Goal: Information Seeking & Learning: Check status

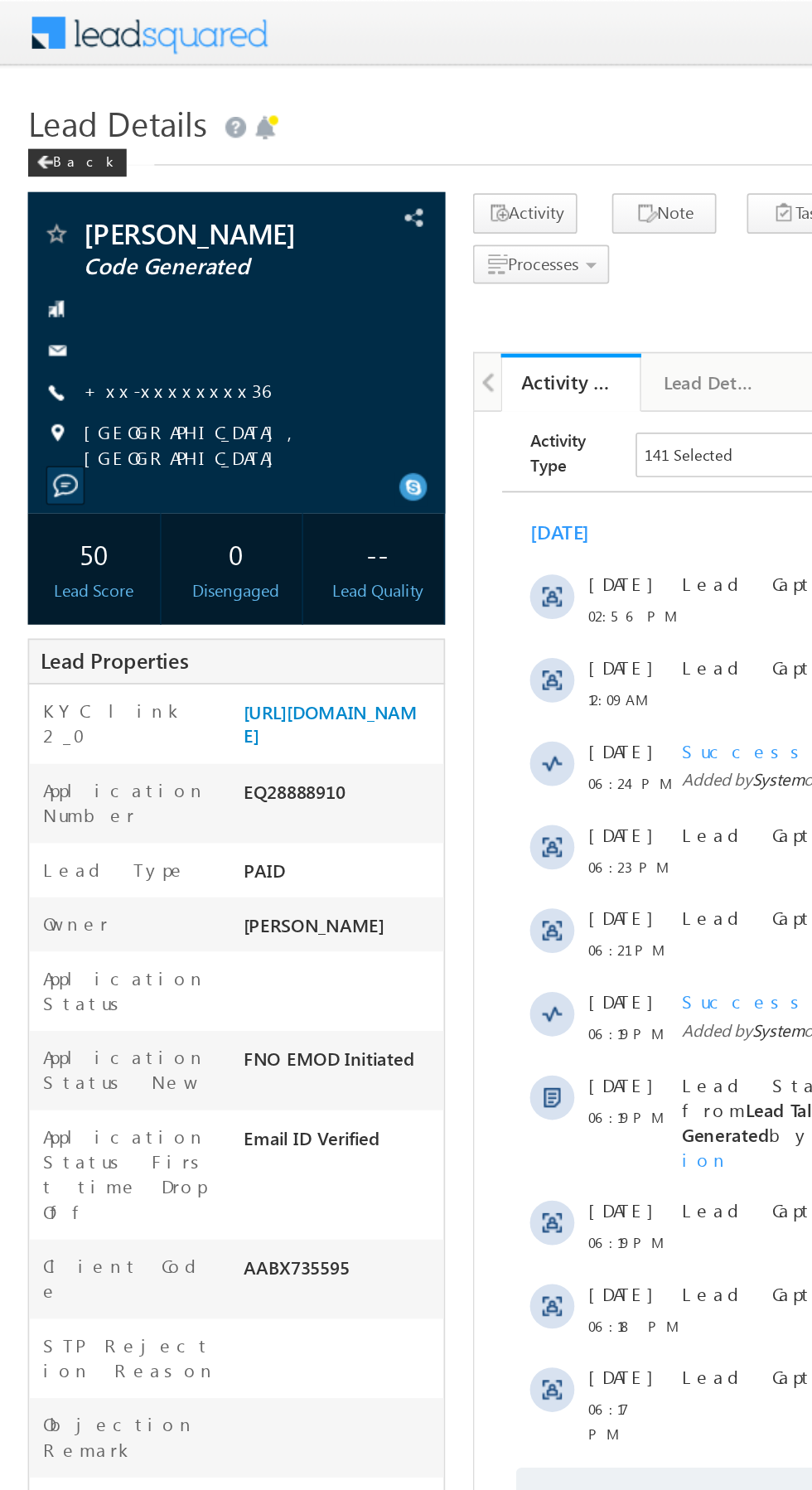
click at [101, 231] on link "+xx-xxxxxxxx36" at bounding box center [105, 232] width 111 height 14
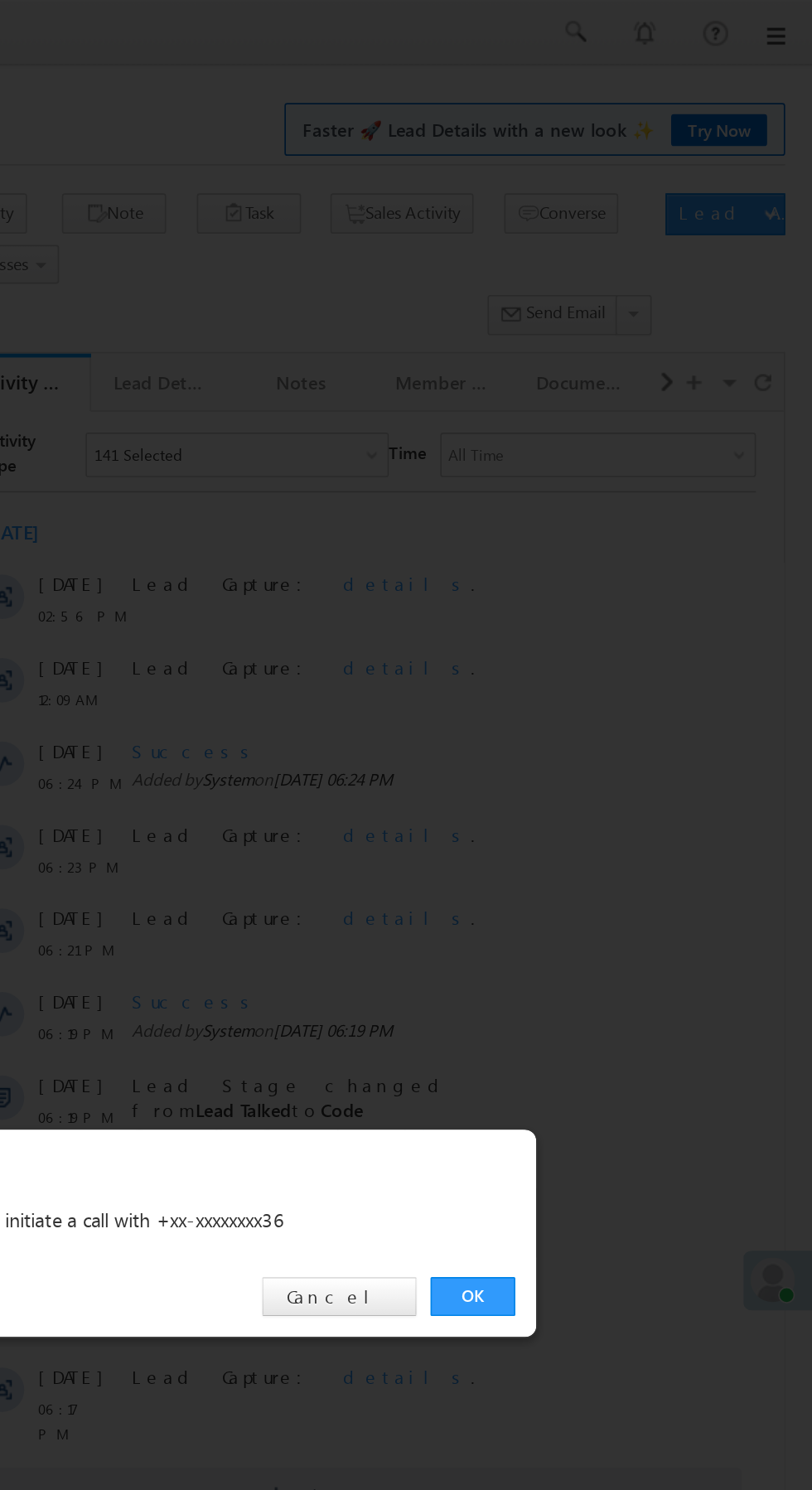
click at [613, 777] on link "OK" at bounding box center [609, 772] width 50 height 23
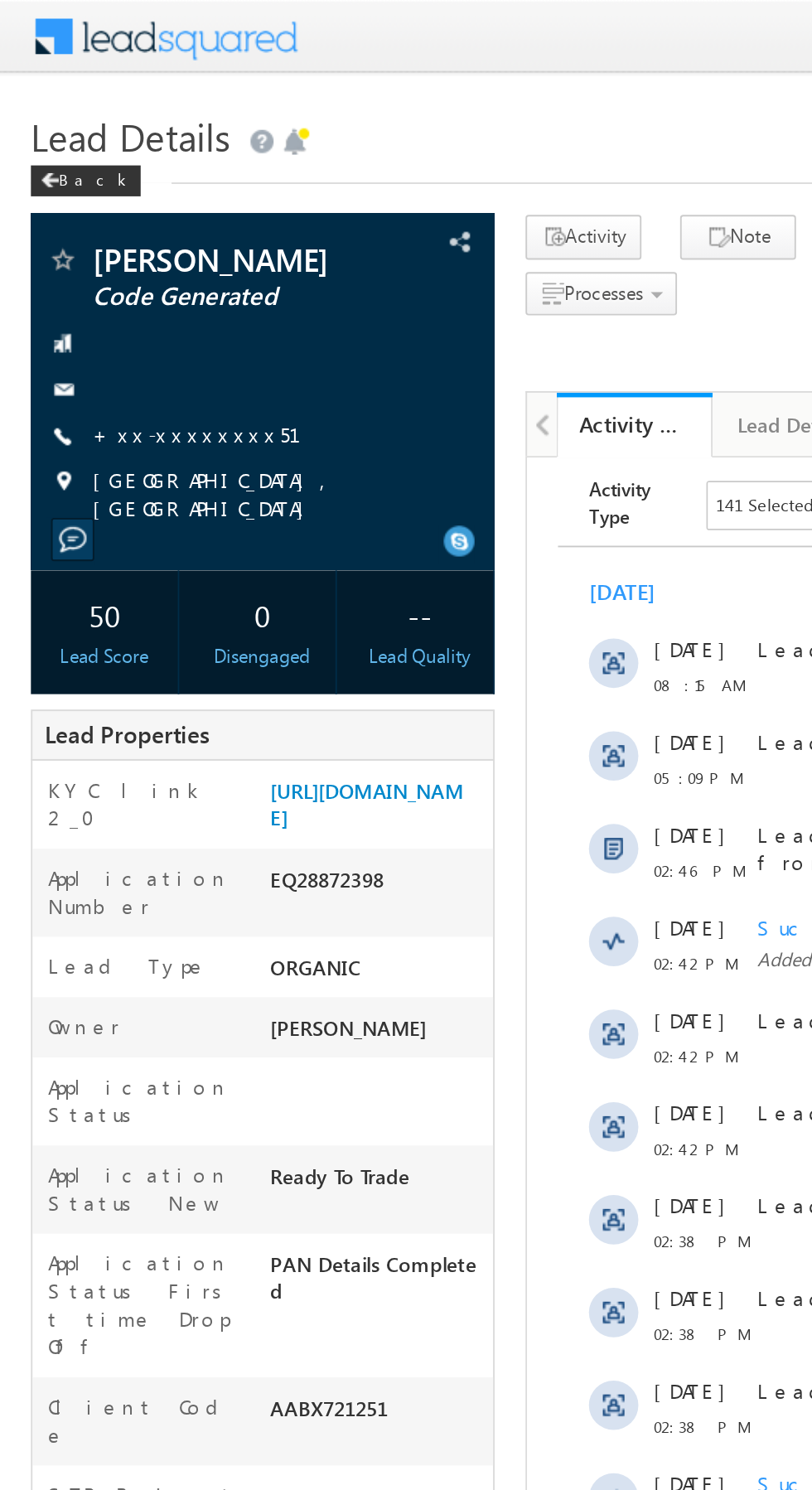
click at [105, 235] on link "+xx-xxxxxxxx51" at bounding box center [115, 232] width 132 height 14
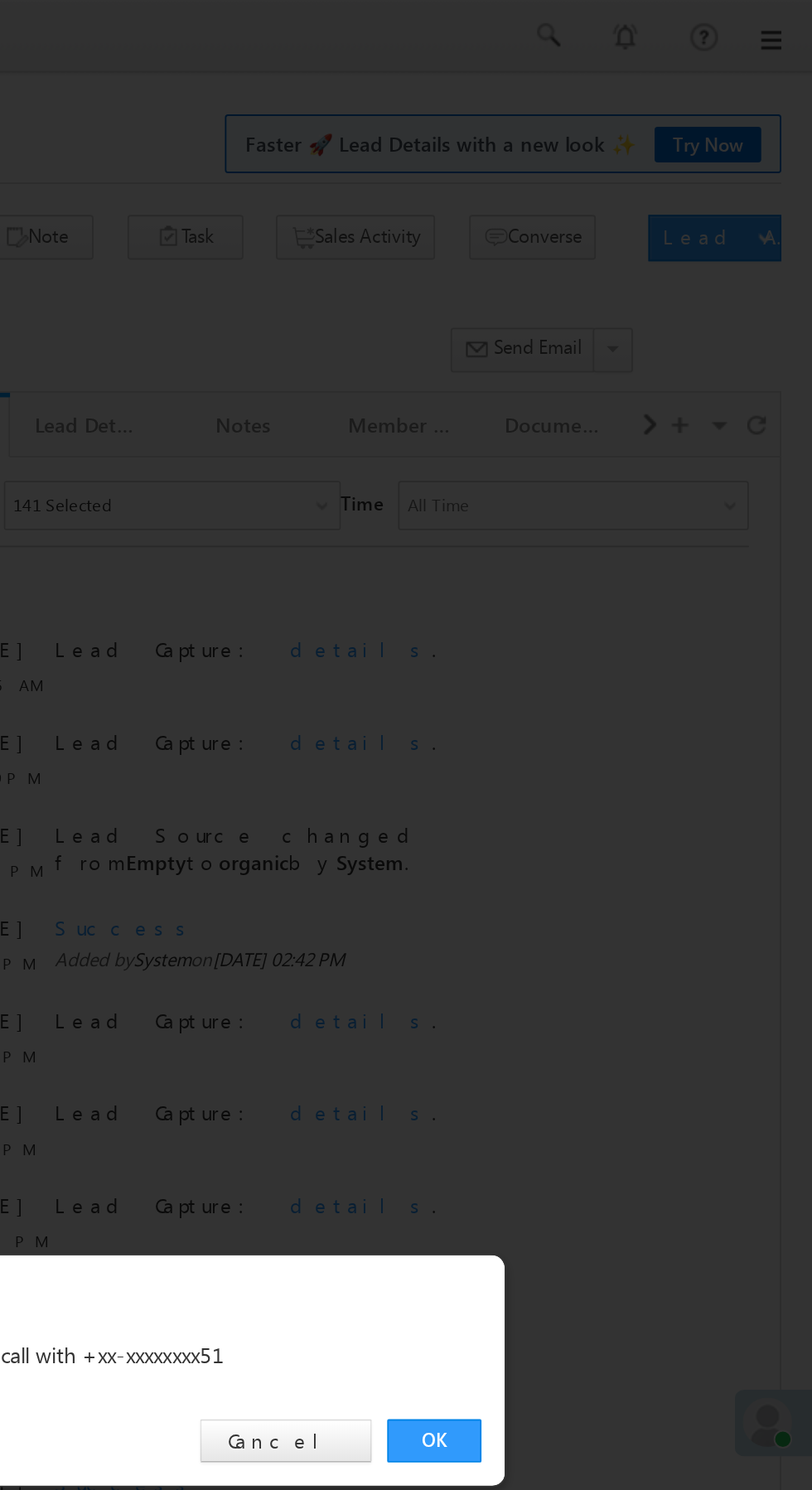
click at [622, 774] on link "OK" at bounding box center [609, 772] width 50 height 23
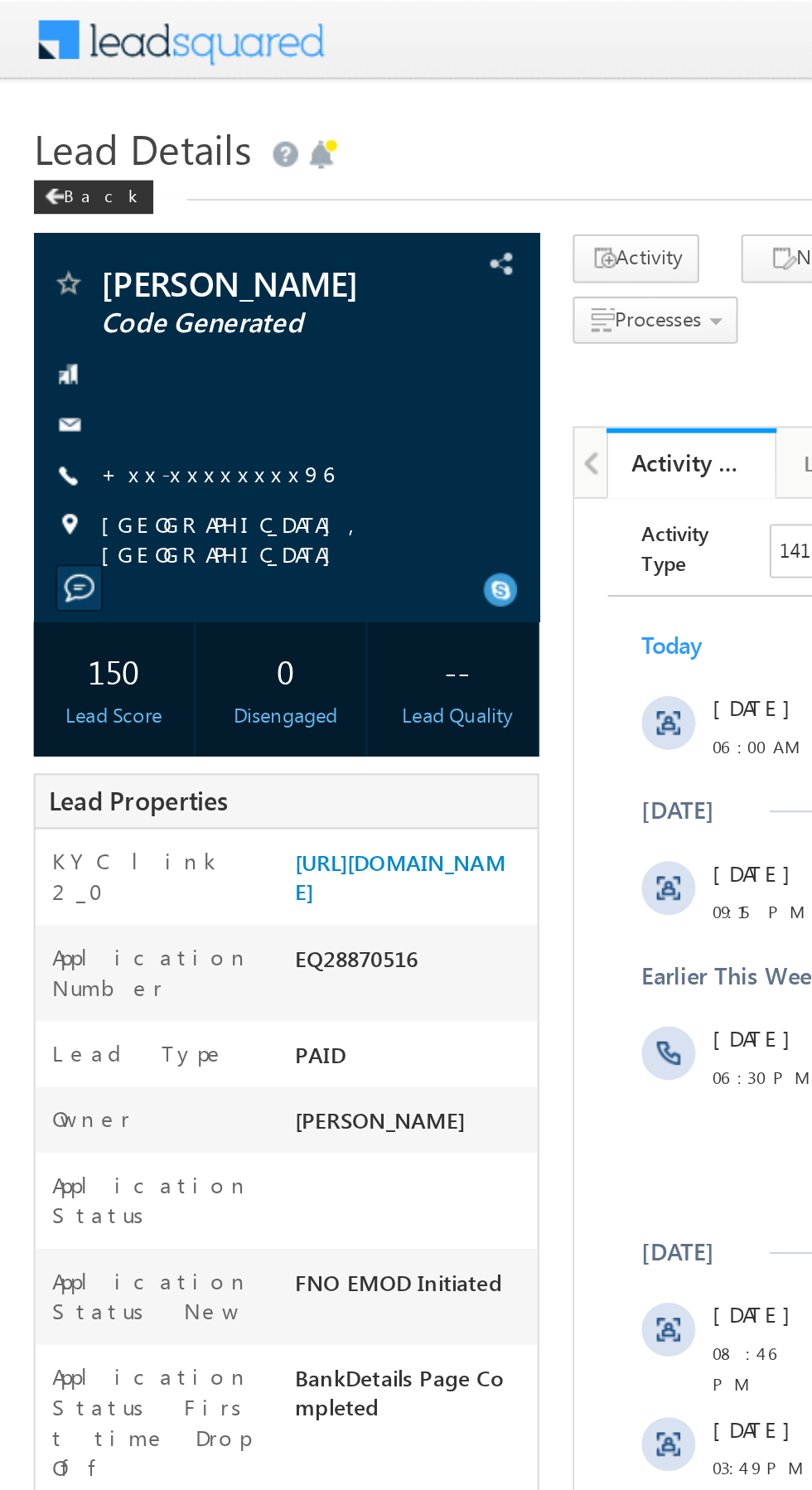
click at [99, 237] on link "+xx-xxxxxxxx96" at bounding box center [107, 232] width 114 height 14
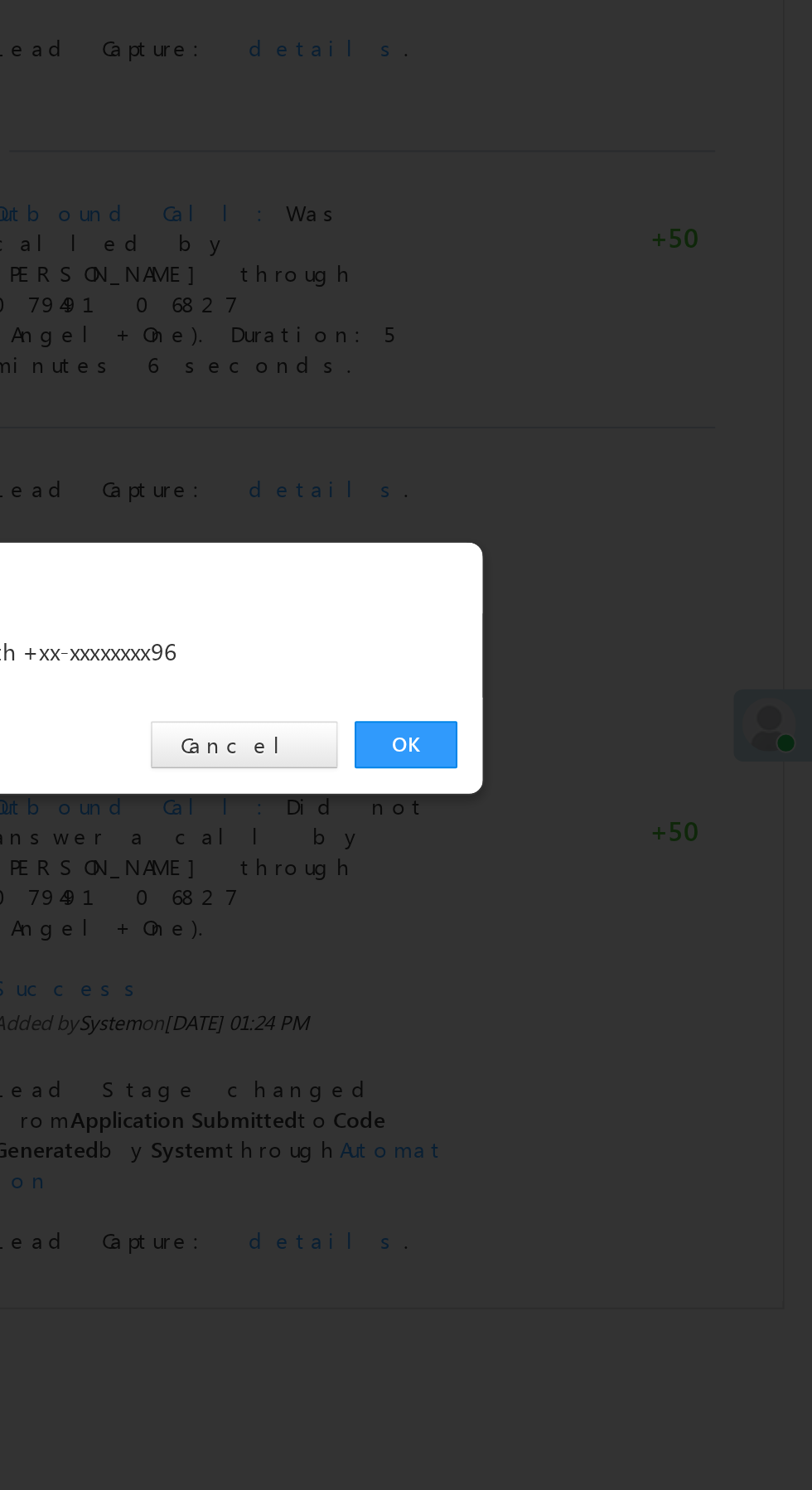
click at [607, 767] on link "OK" at bounding box center [609, 772] width 50 height 23
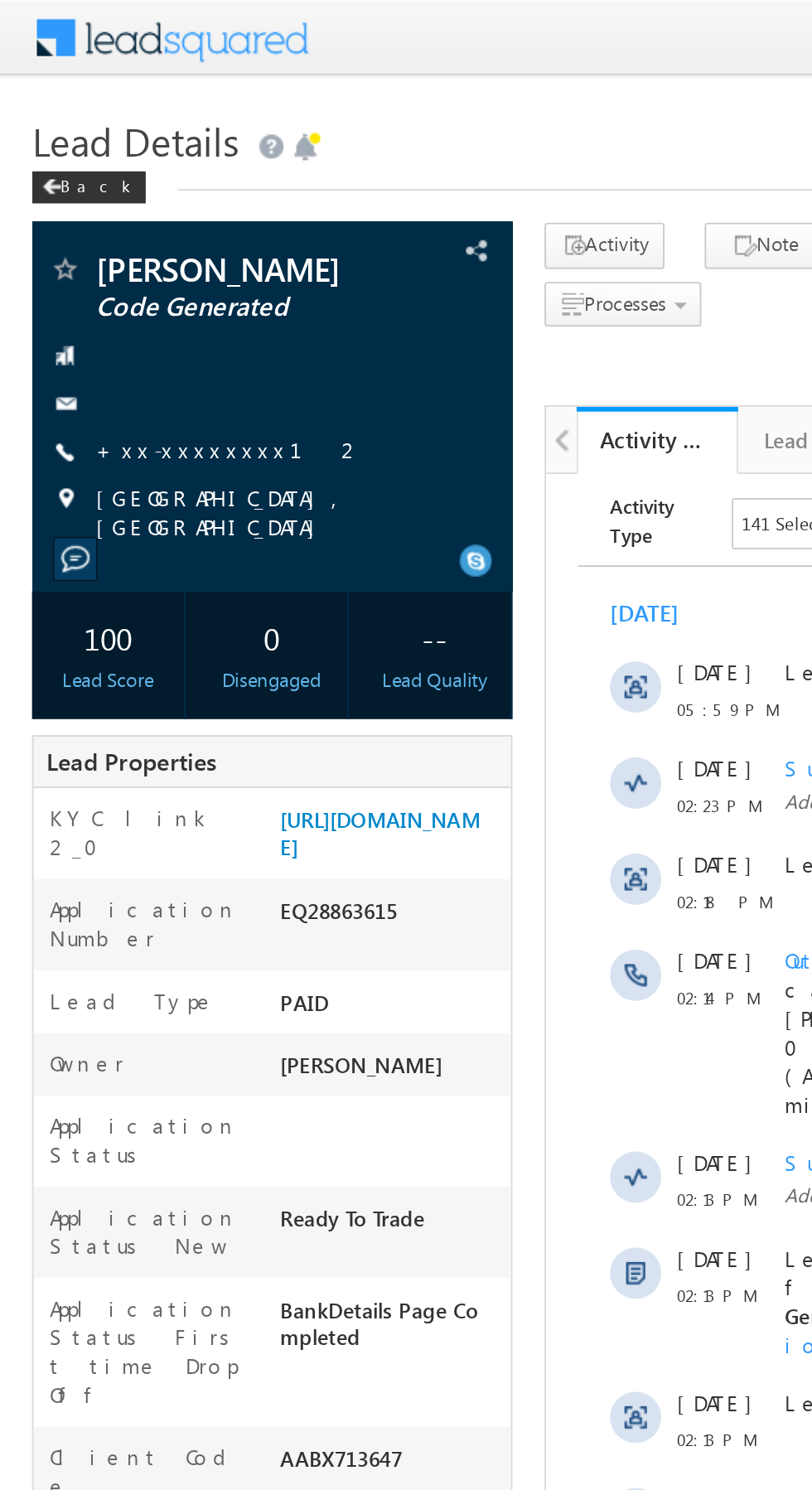
click at [104, 238] on link "+xx-xxxxxxxx12" at bounding box center [119, 232] width 138 height 14
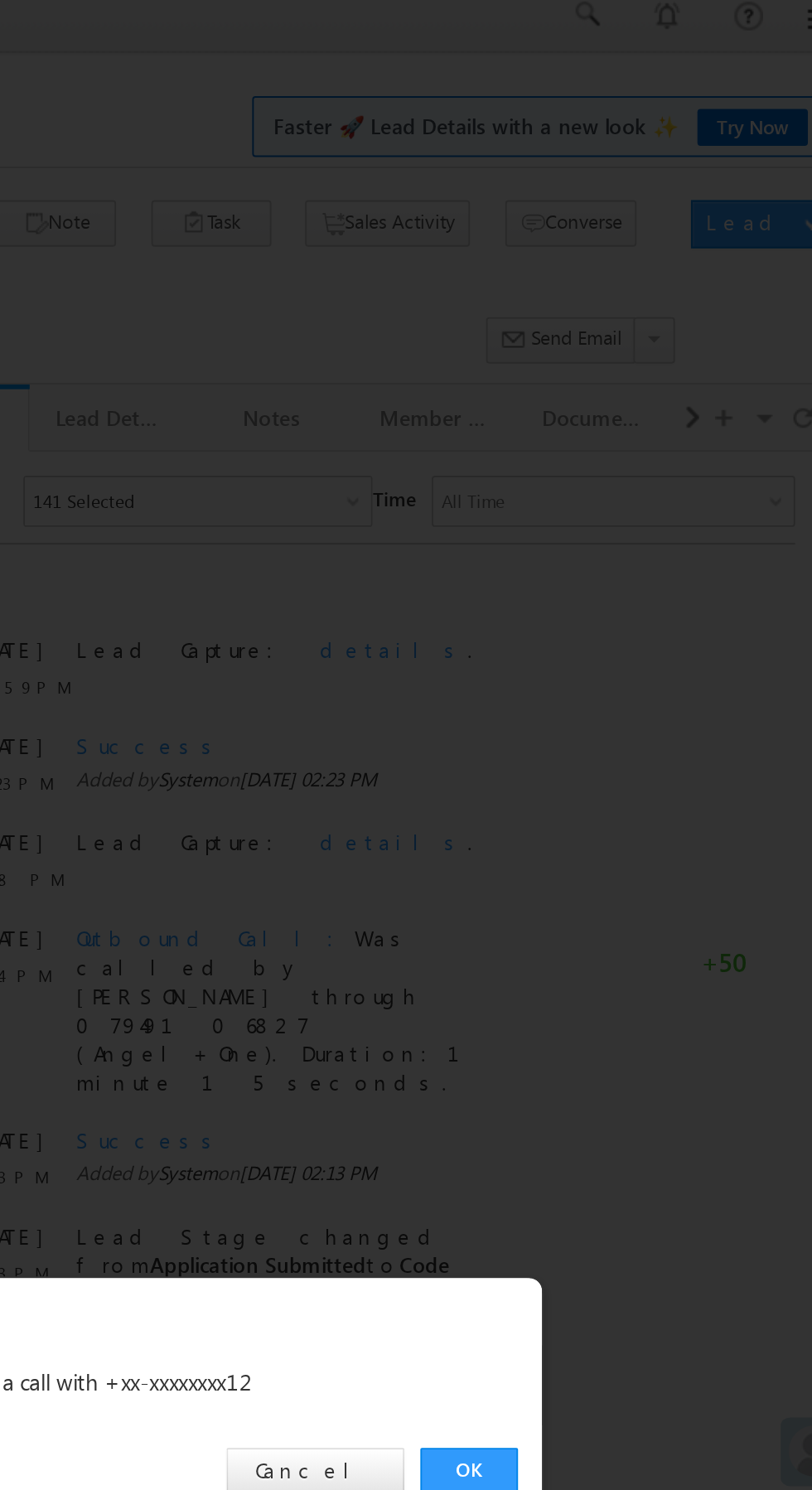
click at [616, 769] on link "OK" at bounding box center [609, 772] width 50 height 23
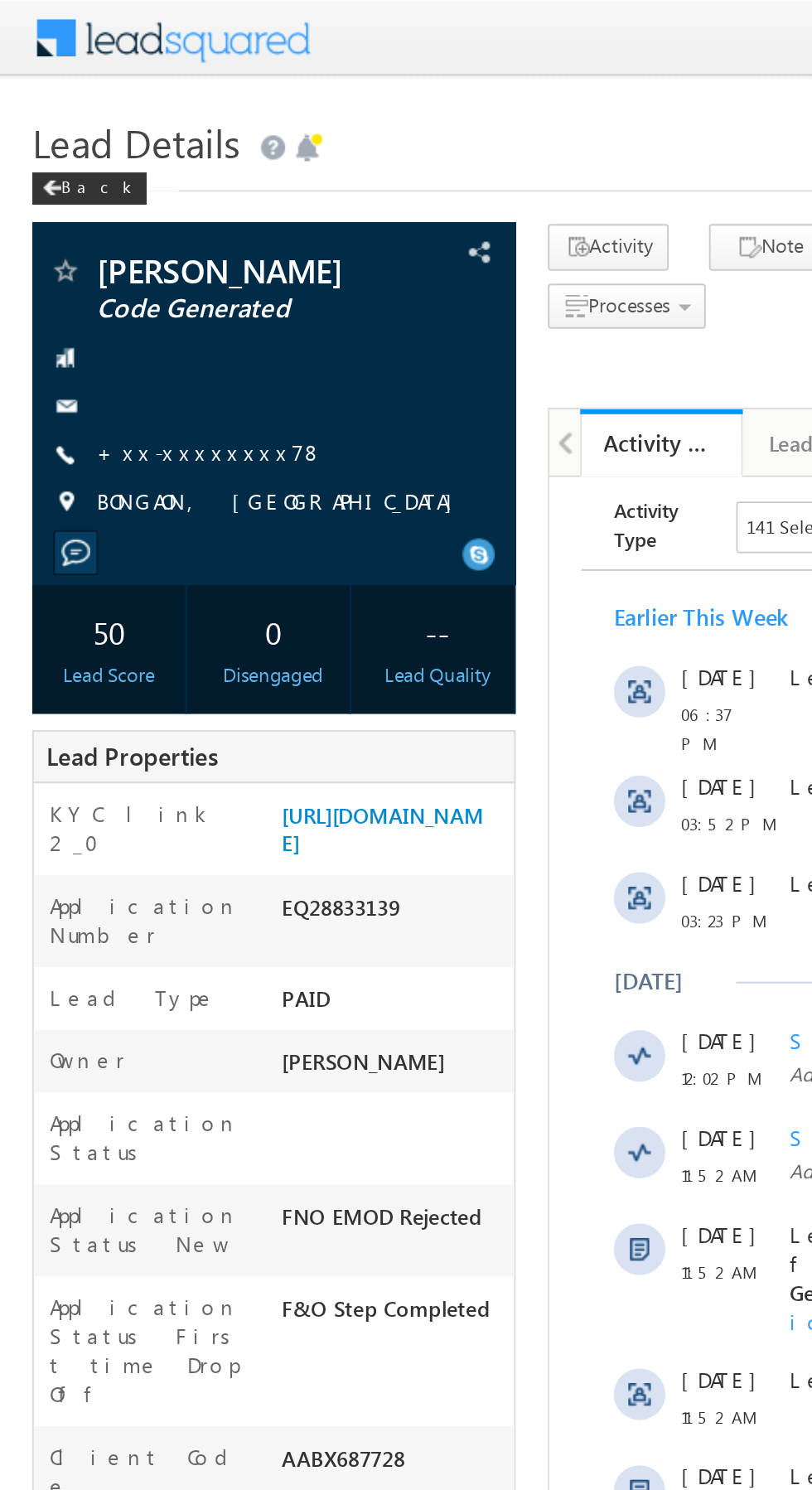
click at [102, 230] on link "+xx-xxxxxxxx78" at bounding box center [107, 232] width 117 height 14
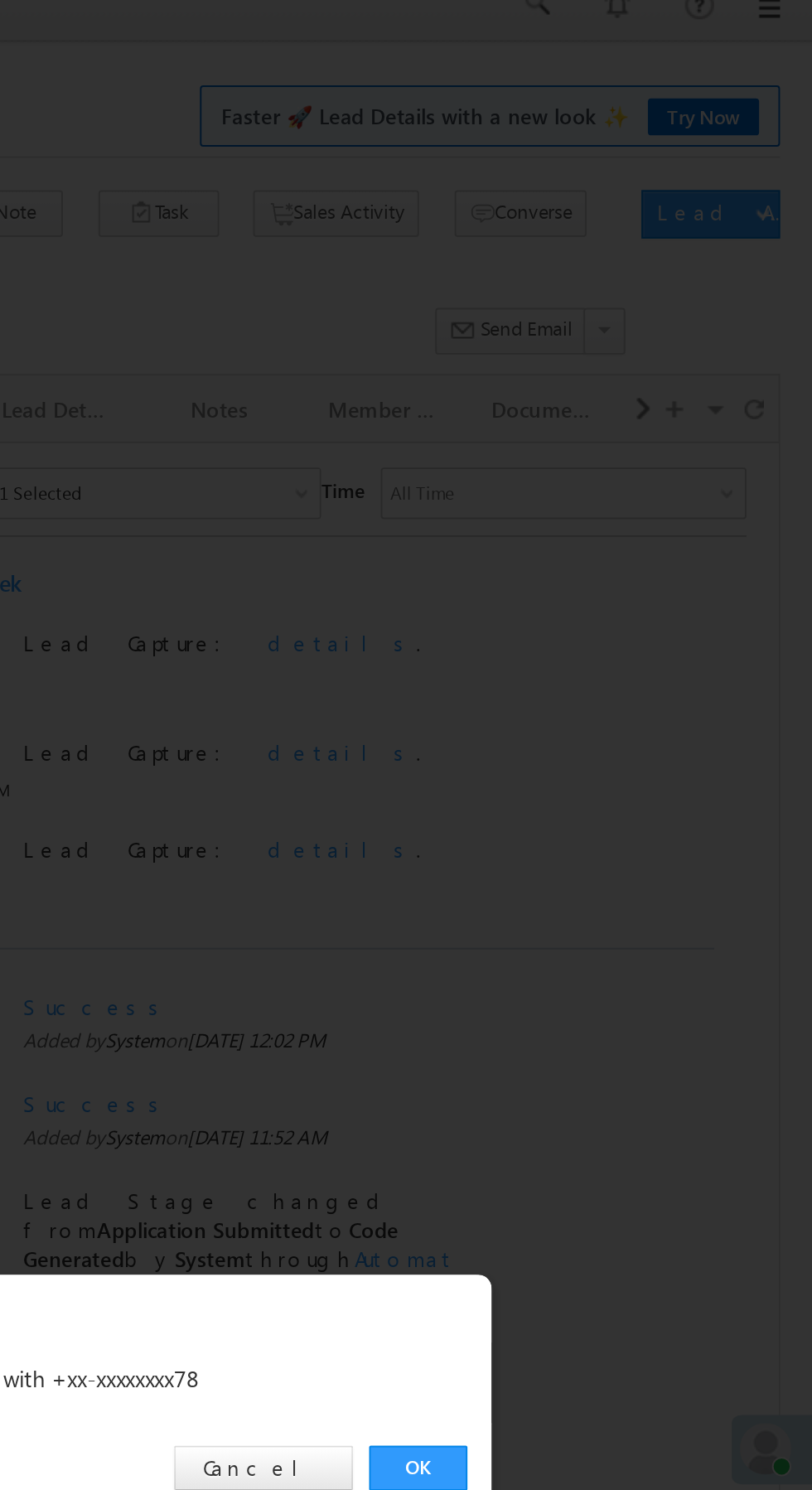
click at [616, 769] on link "OK" at bounding box center [609, 772] width 50 height 23
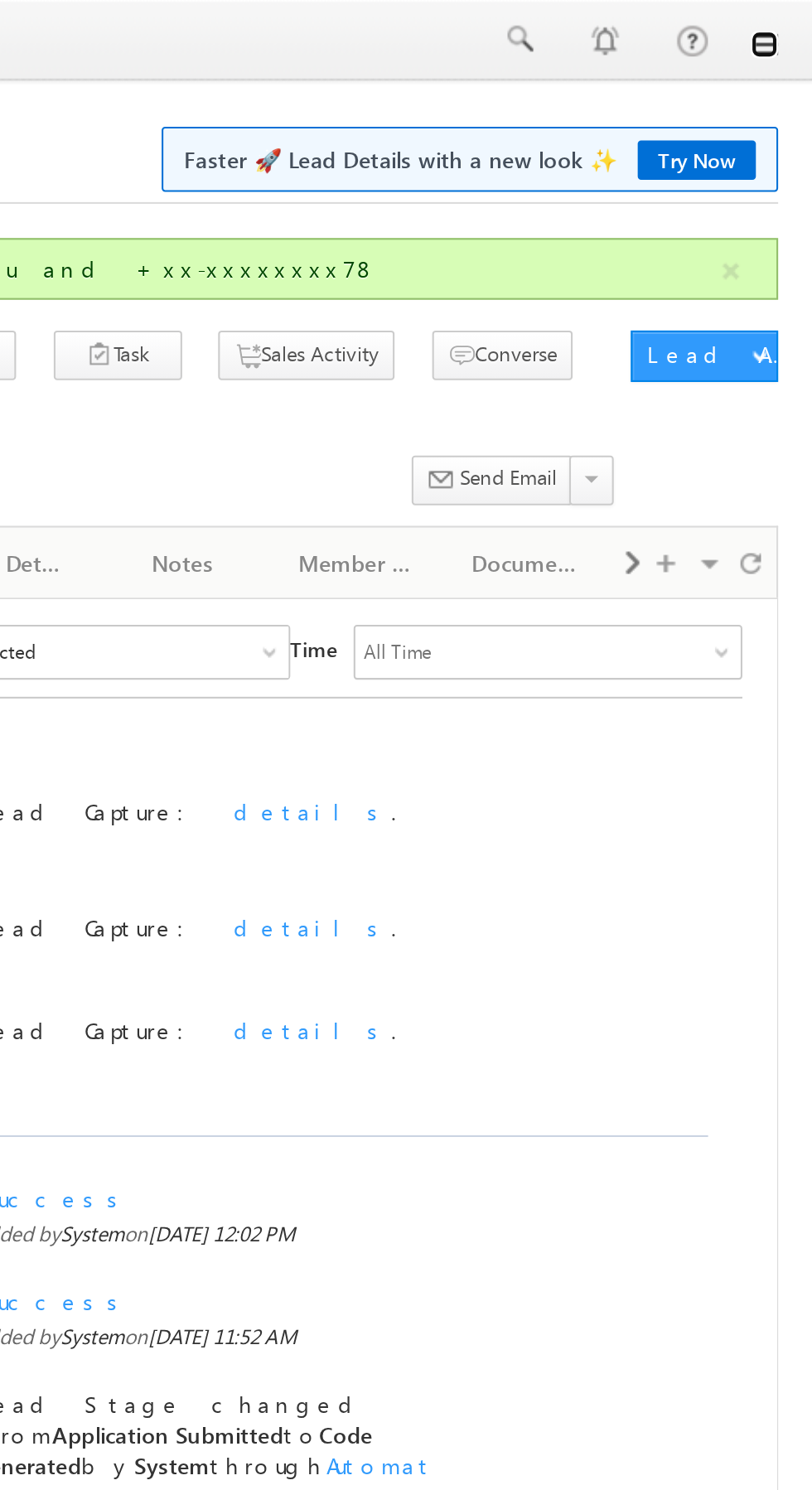
click at [789, 23] on link at bounding box center [789, 21] width 13 height 13
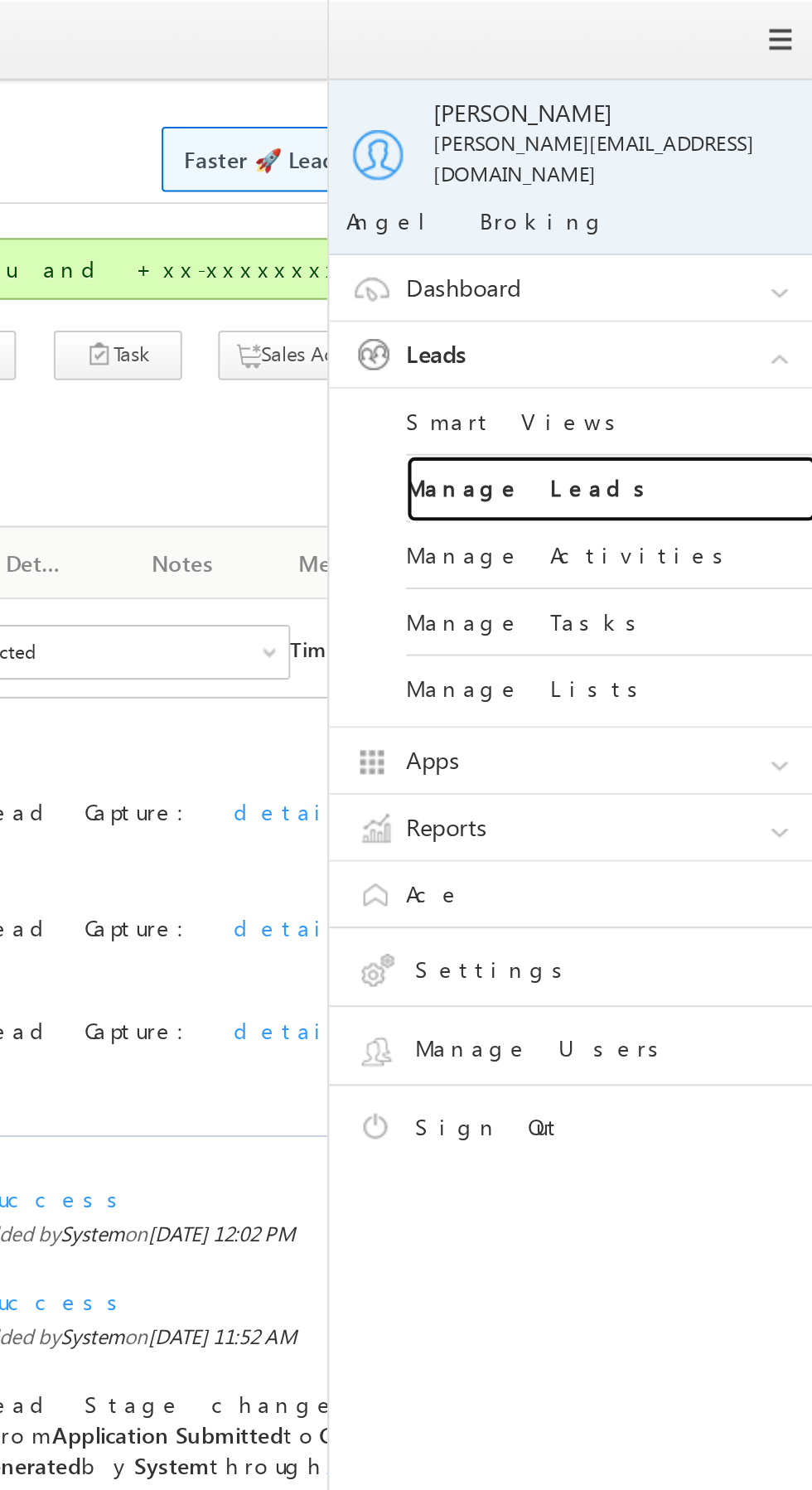
click at [721, 221] on link "Manage Leads" at bounding box center [715, 236] width 199 height 33
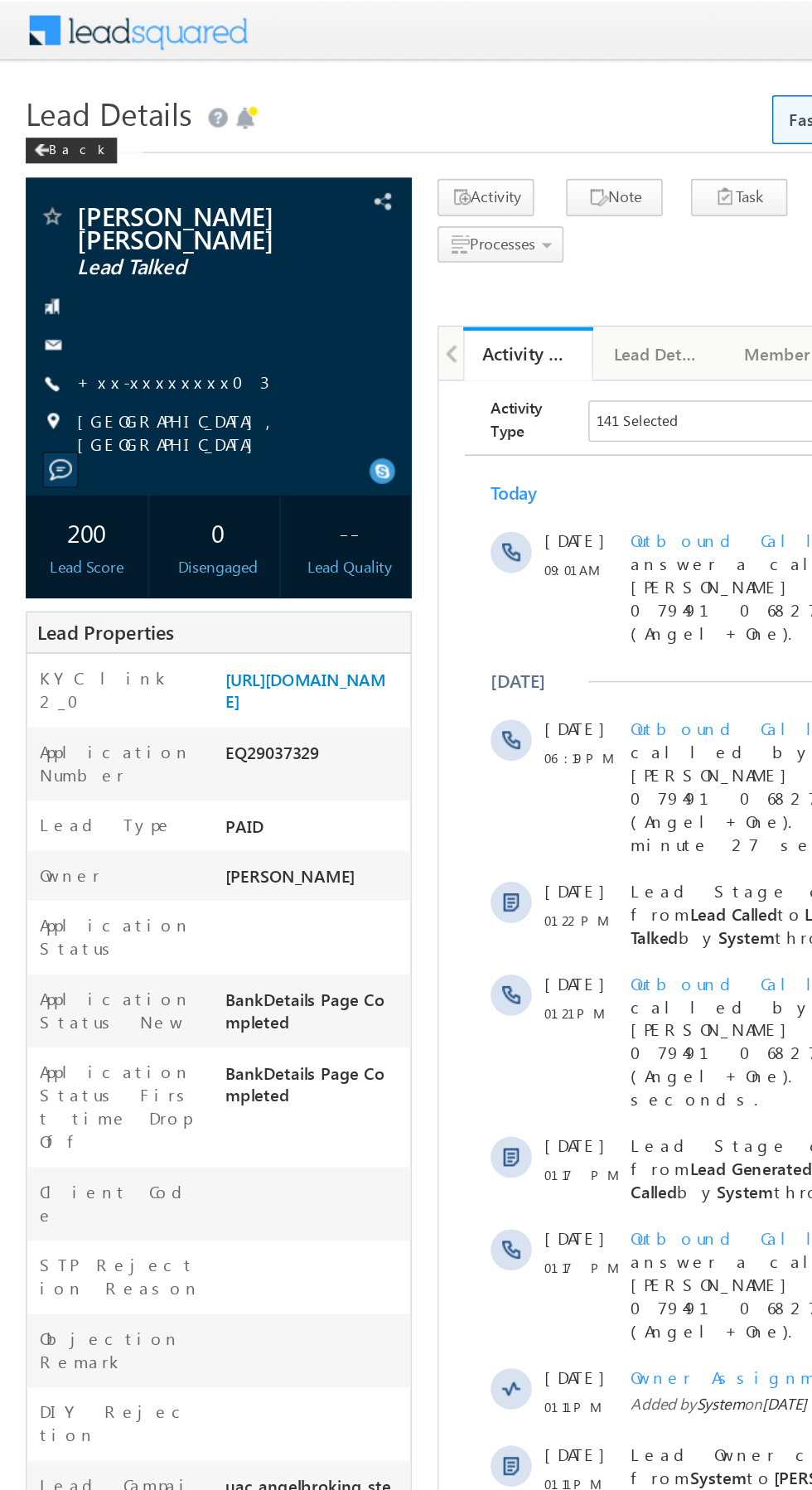
click at [103, 239] on link "+xx-xxxxxxxx03" at bounding box center [111, 245] width 123 height 14
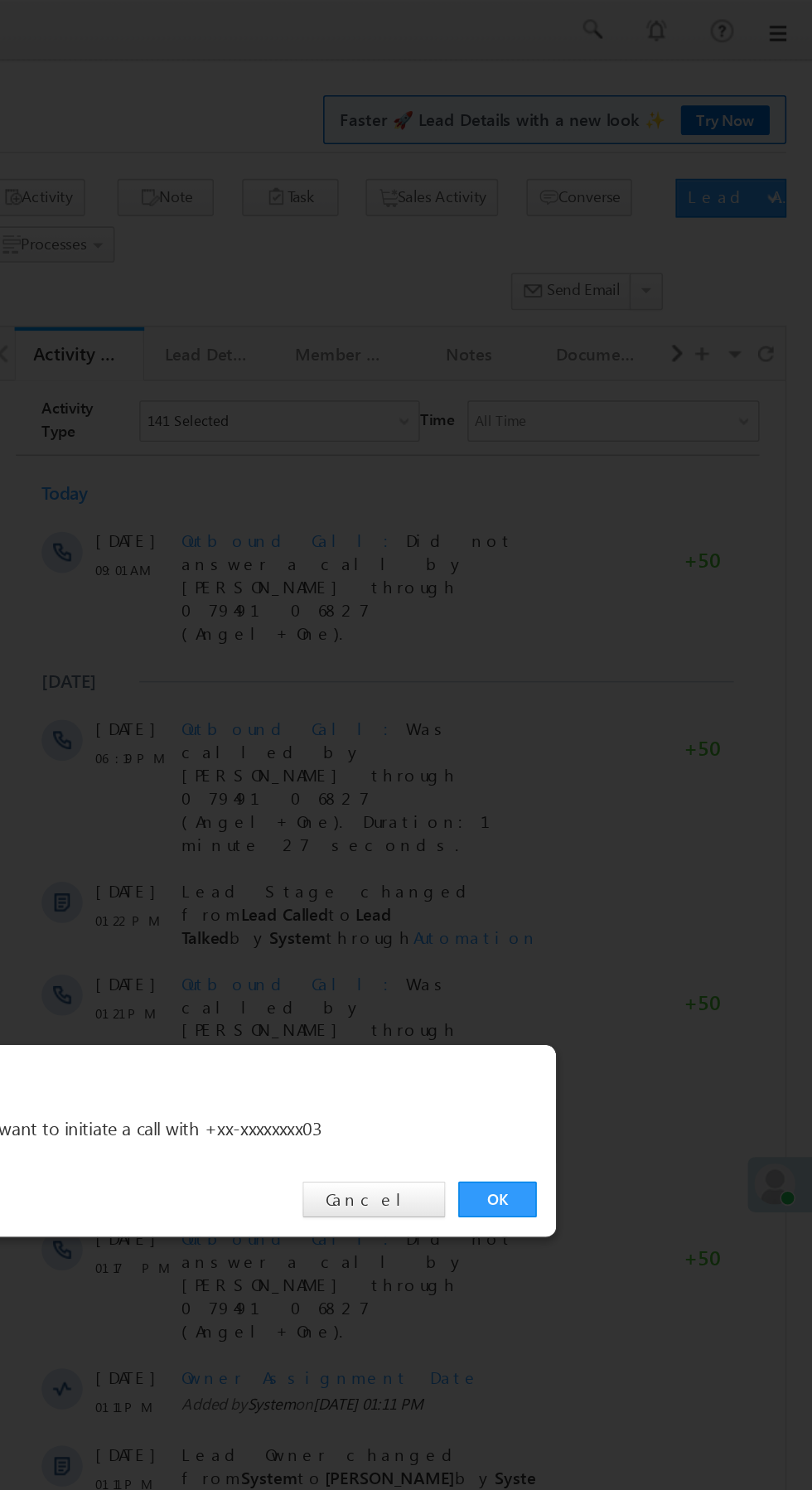
click at [625, 789] on div "OK Cancel" at bounding box center [415, 772] width 463 height 48
click at [613, 772] on link "OK" at bounding box center [609, 772] width 50 height 23
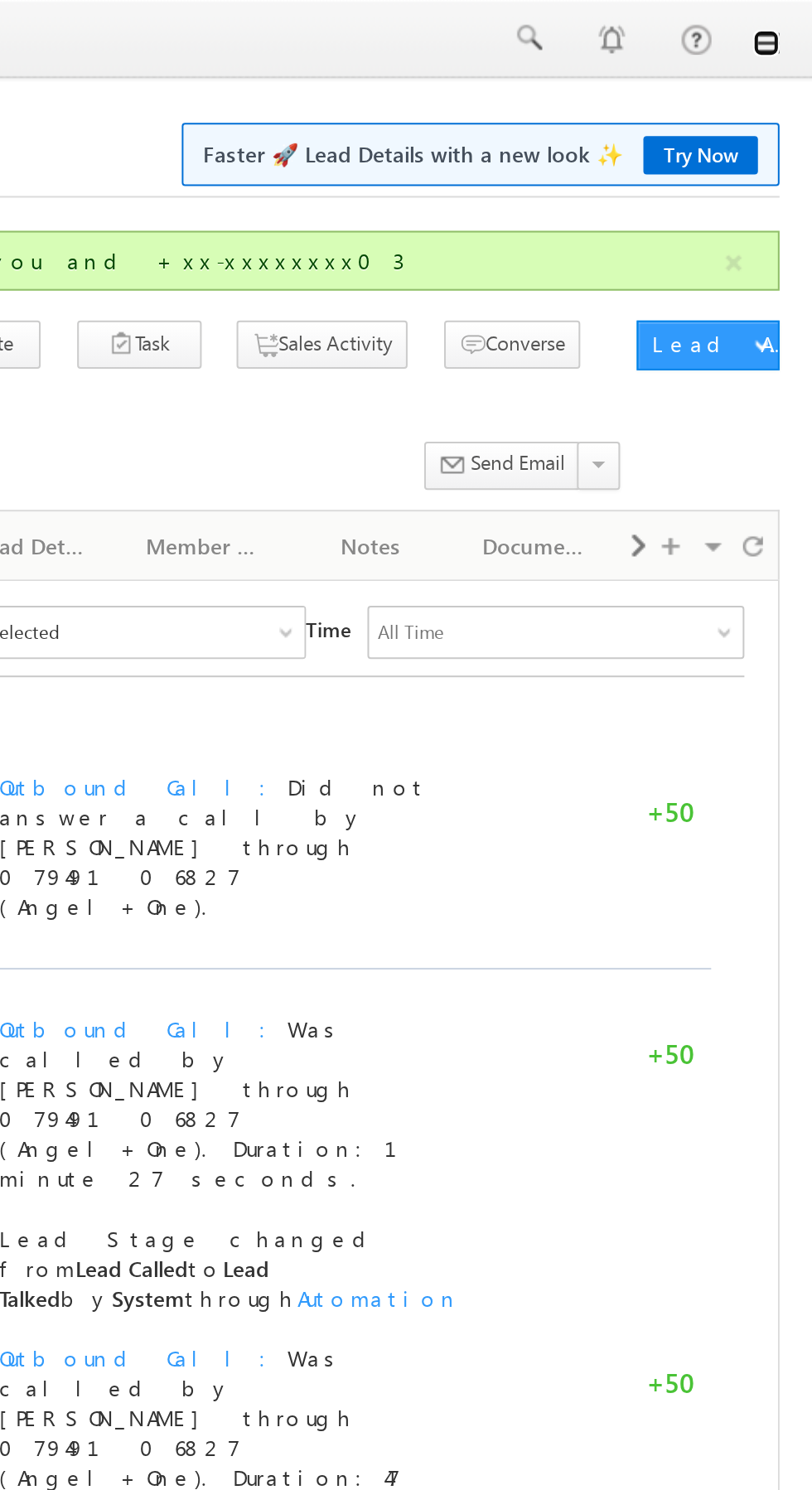
click at [789, 22] on link at bounding box center [789, 21] width 13 height 13
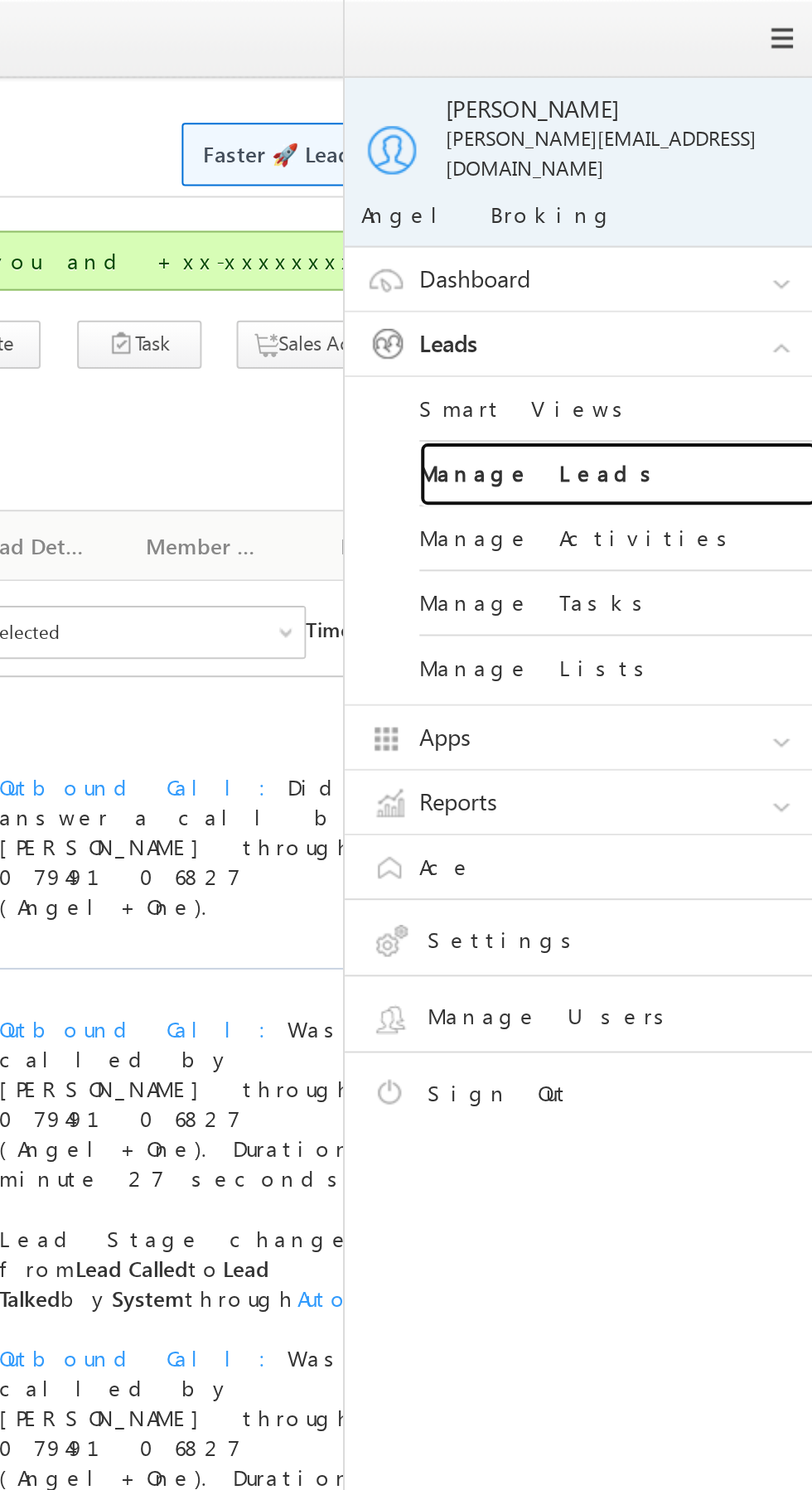
click at [727, 229] on link "Manage Leads" at bounding box center [715, 236] width 199 height 33
